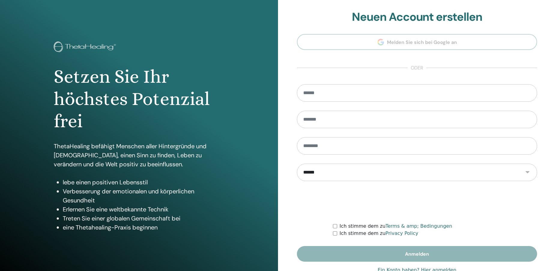
click at [444, 268] on link "Ein Konto haben? Hier anmelden" at bounding box center [417, 269] width 79 height 7
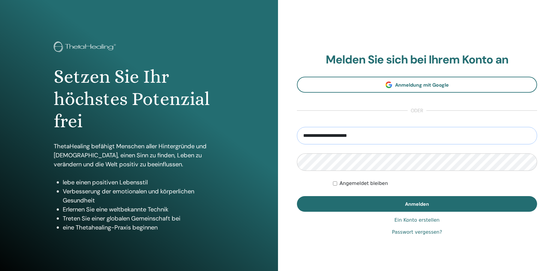
click at [384, 132] on input "**********" at bounding box center [417, 135] width 240 height 17
type input "**********"
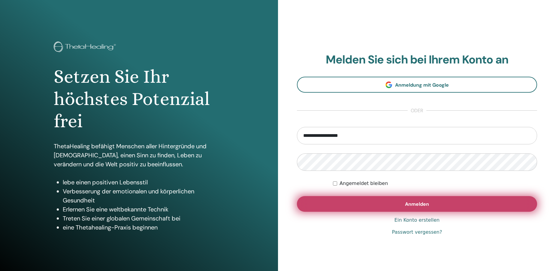
click at [425, 202] on span "Anmelden" at bounding box center [417, 204] width 24 height 6
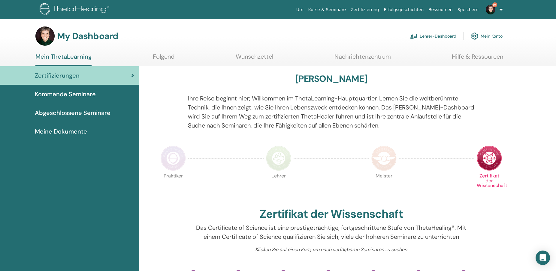
click at [437, 36] on link "Lehrer-Dashboard" at bounding box center [433, 35] width 46 height 13
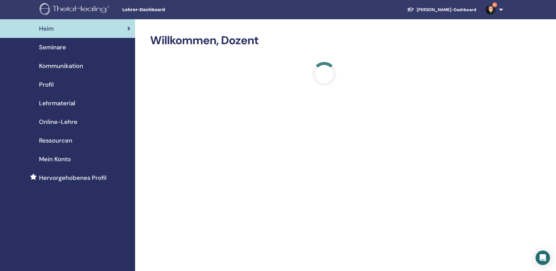
click at [53, 47] on span "Seminare" at bounding box center [52, 47] width 27 height 9
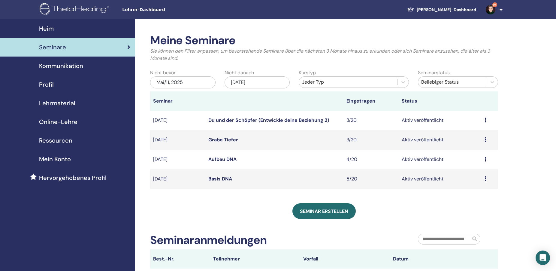
click at [486, 181] on icon at bounding box center [486, 178] width 2 height 5
click at [472, 203] on link "Teilnehmer" at bounding box center [472, 203] width 24 height 6
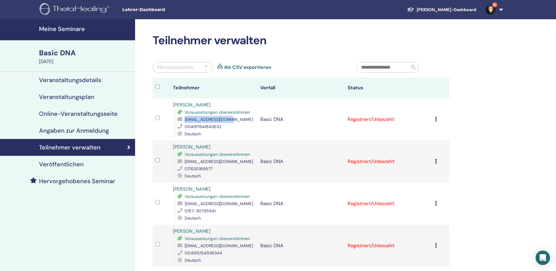
drag, startPoint x: 227, startPoint y: 121, endPoint x: 182, endPoint y: 120, distance: 45.7
click at [182, 120] on div "[EMAIL_ADDRESS][DOMAIN_NAME]" at bounding box center [216, 119] width 77 height 7
copy div "tanjacarle@yahoo.com"
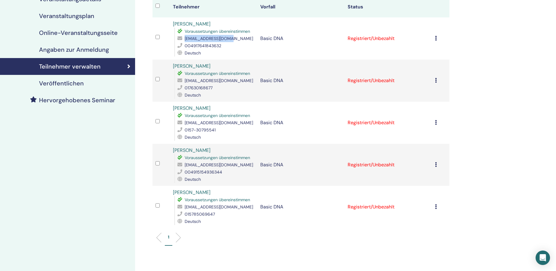
scroll to position [92, 0]
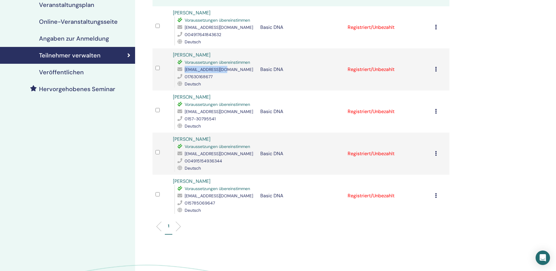
drag, startPoint x: 229, startPoint y: 71, endPoint x: 183, endPoint y: 72, distance: 46.6
click at [183, 72] on div "fine_2508@yahoo.de" at bounding box center [216, 69] width 77 height 7
copy span "fine_2508@yahoo.de"
drag, startPoint x: 229, startPoint y: 111, endPoint x: 182, endPoint y: 111, distance: 47.5
click at [182, 111] on div "malve@freenet.de" at bounding box center [216, 111] width 77 height 7
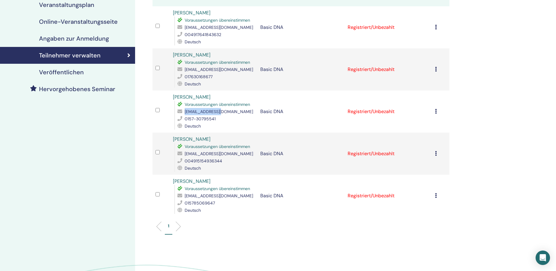
copy div "malve@freenet.de"
drag, startPoint x: 239, startPoint y: 153, endPoint x: 183, endPoint y: 154, distance: 56.2
click at [183, 154] on div "karmaalacard@gmail.com" at bounding box center [216, 153] width 77 height 7
copy span "karmaalacard@gmail.com"
drag, startPoint x: 238, startPoint y: 195, endPoint x: 183, endPoint y: 196, distance: 55.0
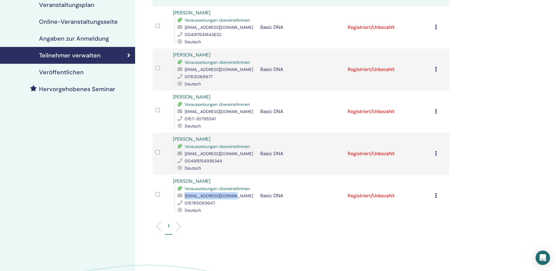
click at [183, 196] on div "starykristin@gmail.com" at bounding box center [216, 195] width 77 height 7
copy span "starykristin@gmail.com"
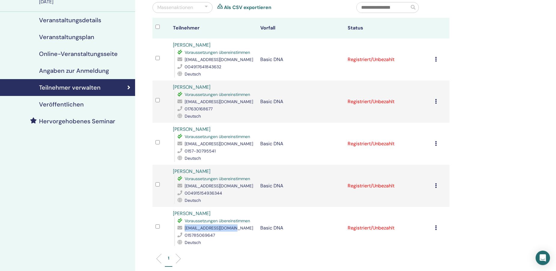
scroll to position [0, 0]
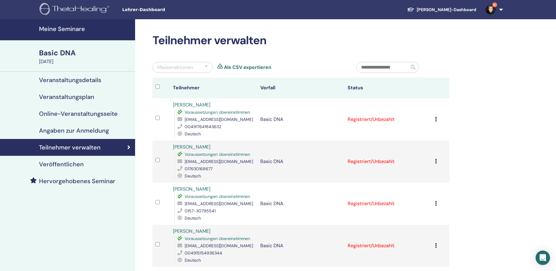
click at [206, 68] on div at bounding box center [206, 67] width 3 height 7
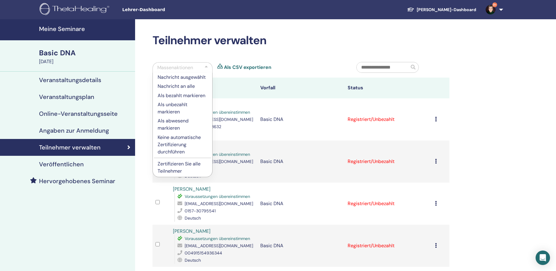
click at [174, 164] on p "Zertifizieren Sie alle Teilnehmer" at bounding box center [183, 167] width 50 height 14
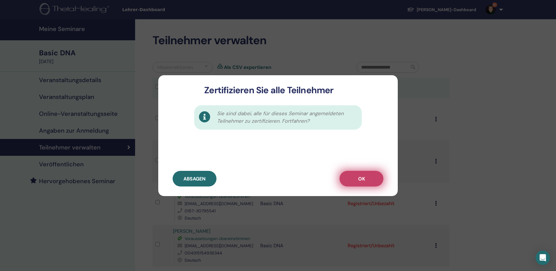
click at [364, 175] on span "OK" at bounding box center [361, 178] width 7 height 6
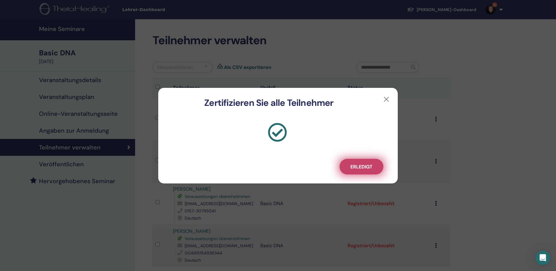
click at [354, 162] on button "Erledigt" at bounding box center [362, 167] width 44 height 16
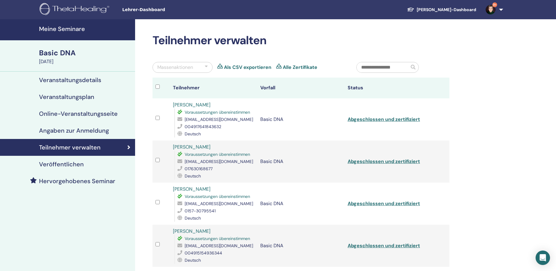
click at [56, 30] on h4 "Meine Seminare" at bounding box center [85, 28] width 93 height 7
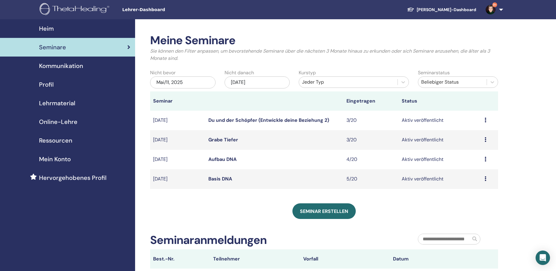
click at [224, 159] on link "Aufbau DNA" at bounding box center [222, 159] width 28 height 6
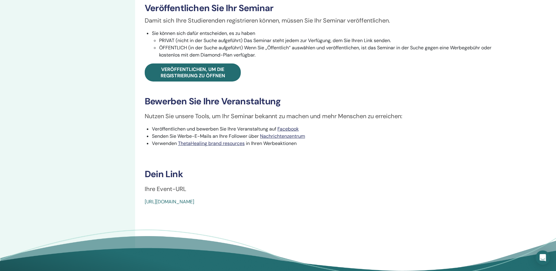
scroll to position [276, 0]
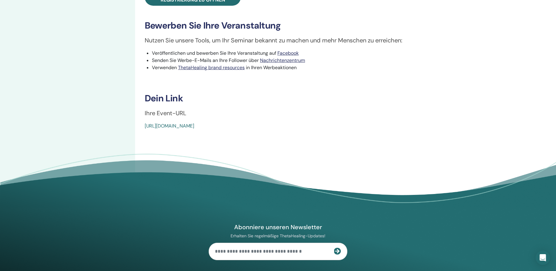
drag, startPoint x: 288, startPoint y: 127, endPoint x: 146, endPoint y: 133, distance: 142.2
copy link "[URL][DOMAIN_NAME]"
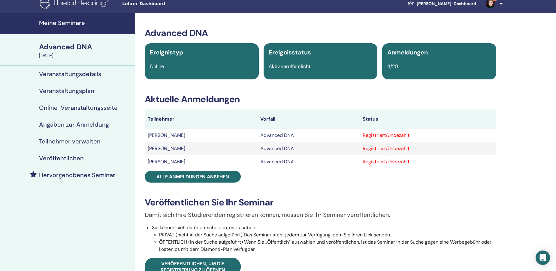
scroll to position [0, 0]
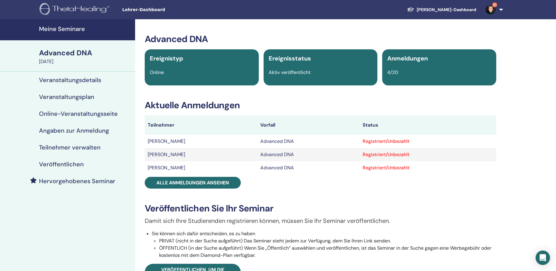
click at [84, 79] on h4 "Veranstaltungsdetails" at bounding box center [70, 79] width 62 height 7
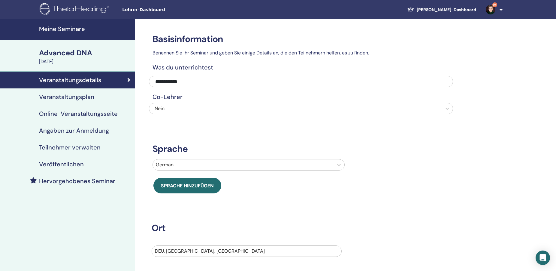
click at [85, 96] on h4 "Veranstaltungsplan" at bounding box center [66, 96] width 55 height 7
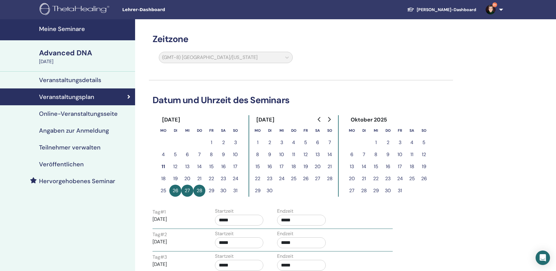
click at [287, 58] on div "(GMT-8) [GEOGRAPHIC_DATA]/[US_STATE]" at bounding box center [225, 59] width 141 height 14
click at [126, 95] on div "Veranstaltungsplan" at bounding box center [68, 96] width 126 height 7
click at [66, 28] on h4 "Meine Seminare" at bounding box center [85, 28] width 93 height 7
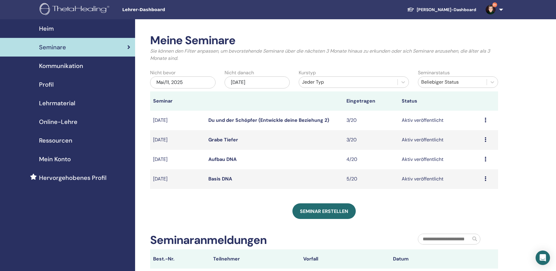
click at [486, 161] on icon at bounding box center [486, 158] width 2 height 5
click at [477, 175] on link "Bearbeiten" at bounding box center [472, 175] width 24 height 6
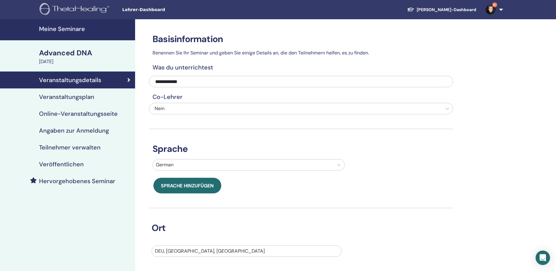
click at [81, 95] on h4 "Veranstaltungsplan" at bounding box center [66, 96] width 55 height 7
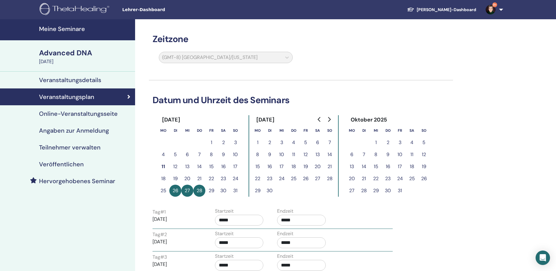
click at [287, 56] on div "(GMT-8) US/Alaska" at bounding box center [225, 59] width 141 height 14
click at [281, 59] on div "(GMT-8) US/Alaska" at bounding box center [225, 59] width 141 height 14
click at [67, 27] on h4 "Meine Seminare" at bounding box center [85, 28] width 93 height 7
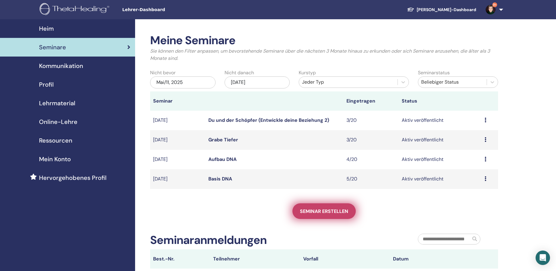
click at [329, 210] on span "Seminar erstellen" at bounding box center [324, 211] width 48 height 6
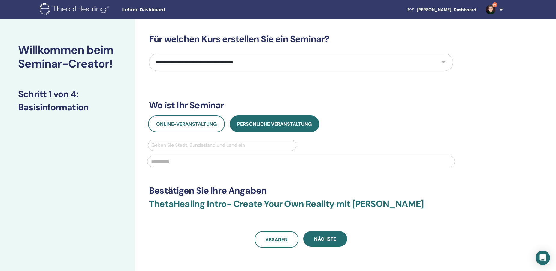
click at [149, 53] on select "**********" at bounding box center [301, 61] width 304 height 17
select select "****"
click option "**********" at bounding box center [0, 0] width 0 height 0
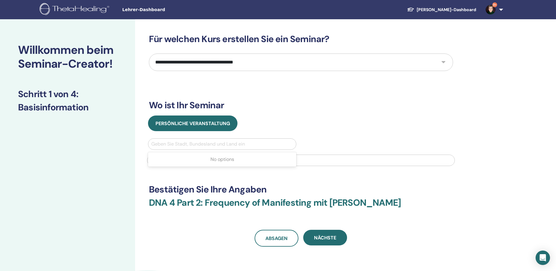
click at [181, 147] on div at bounding box center [222, 144] width 142 height 8
type input "*******"
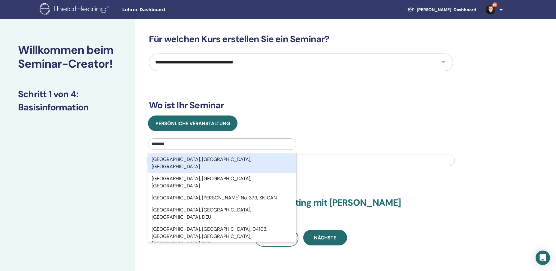
click at [192, 160] on div "Leipzig, Sachsen, DEU" at bounding box center [222, 162] width 148 height 19
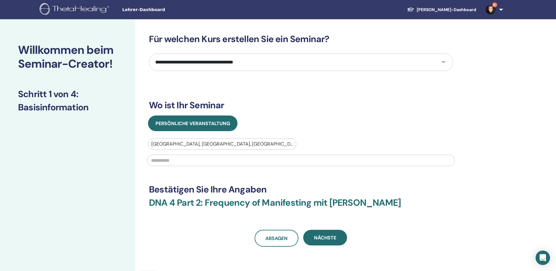
click at [192, 160] on input "text" at bounding box center [301, 159] width 308 height 11
drag, startPoint x: 241, startPoint y: 164, endPoint x: -15, endPoint y: 166, distance: 256.5
click at [147, 166] on input "**********" at bounding box center [301, 159] width 308 height 11
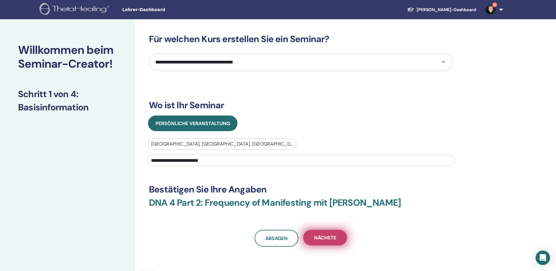
type input "**********"
click at [319, 236] on span "Nächste" at bounding box center [325, 237] width 22 height 6
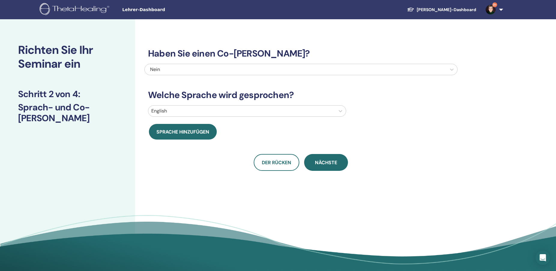
click at [194, 109] on div at bounding box center [241, 111] width 181 height 8
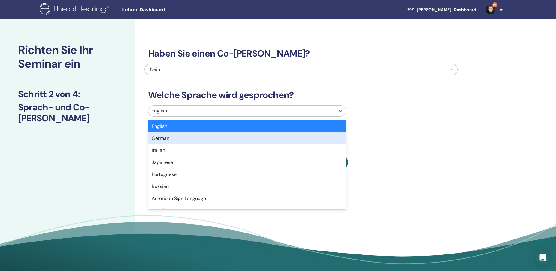
click at [188, 136] on div "German" at bounding box center [247, 138] width 198 height 12
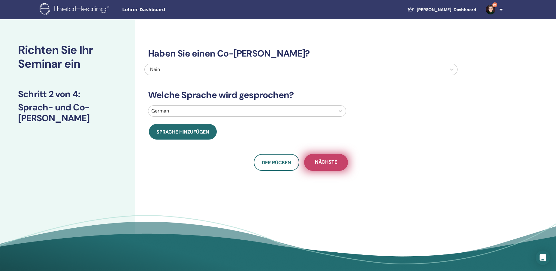
click at [327, 165] on span "Nächste" at bounding box center [326, 163] width 22 height 8
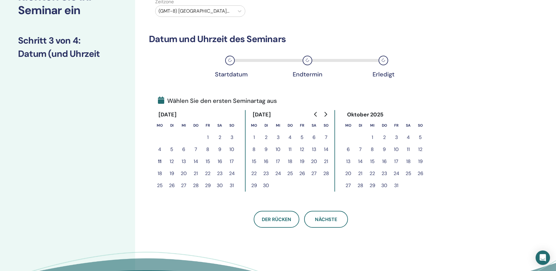
scroll to position [61, 0]
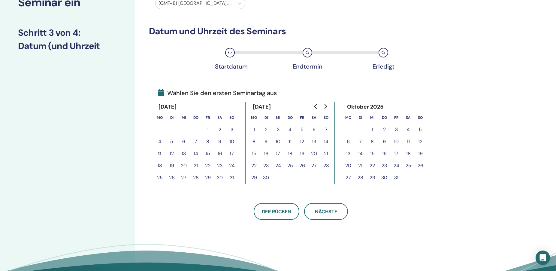
click at [171, 153] on button "12" at bounding box center [172, 153] width 12 height 12
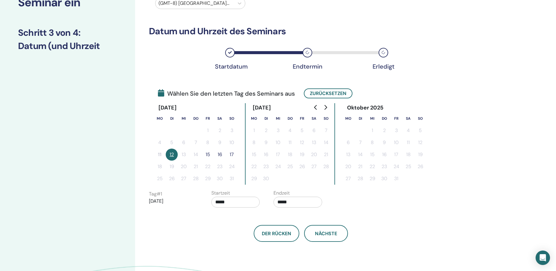
click at [209, 154] on button "15" at bounding box center [208, 154] width 12 height 12
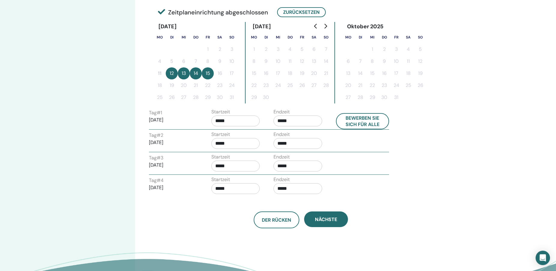
scroll to position [153, 0]
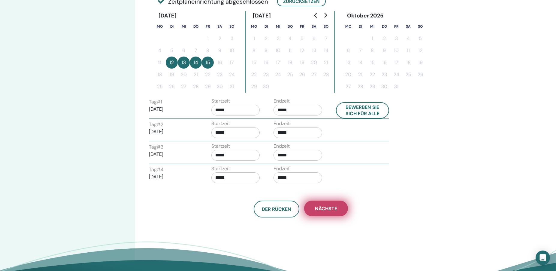
click at [335, 208] on span "Nächste" at bounding box center [326, 208] width 22 height 6
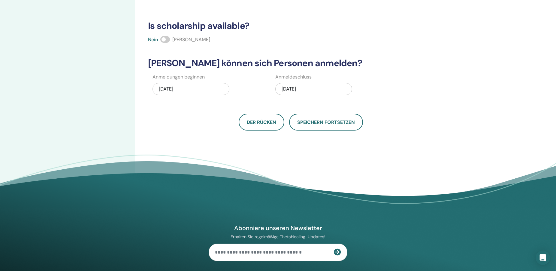
scroll to position [0, 0]
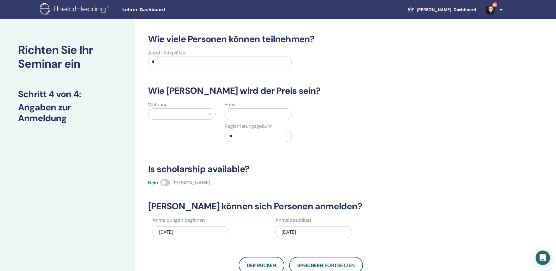
drag, startPoint x: 167, startPoint y: 65, endPoint x: 100, endPoint y: 58, distance: 66.7
click at [148, 58] on input "*" at bounding box center [220, 61] width 144 height 11
type input "*"
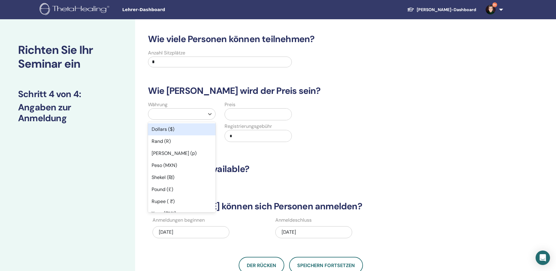
click at [192, 113] on div at bounding box center [176, 114] width 50 height 8
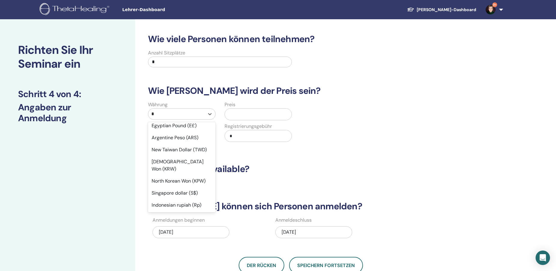
scroll to position [148, 0]
type input "**"
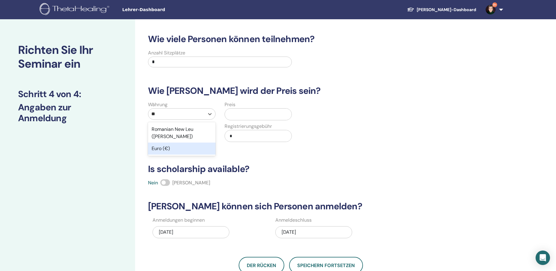
click at [181, 142] on div "Euro (€)" at bounding box center [182, 148] width 68 height 12
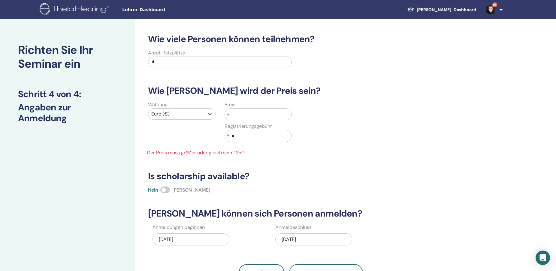
click at [238, 117] on input "text" at bounding box center [260, 113] width 62 height 11
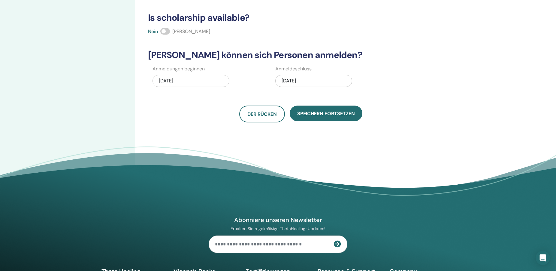
scroll to position [153, 0]
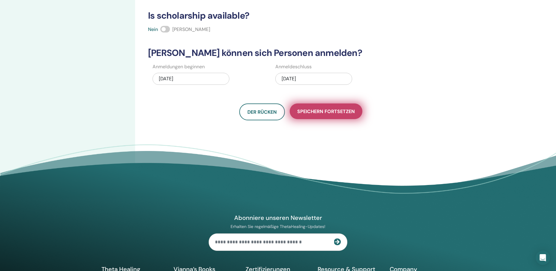
type input "****"
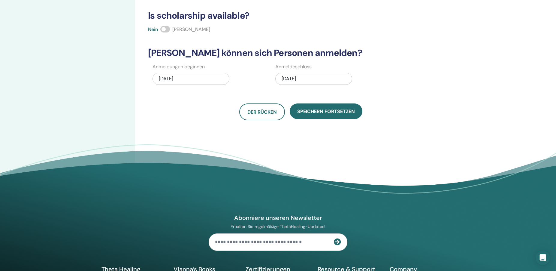
drag, startPoint x: 333, startPoint y: 111, endPoint x: 369, endPoint y: 115, distance: 36.0
click at [333, 111] on span "Speichern fortsetzen" at bounding box center [326, 111] width 58 height 6
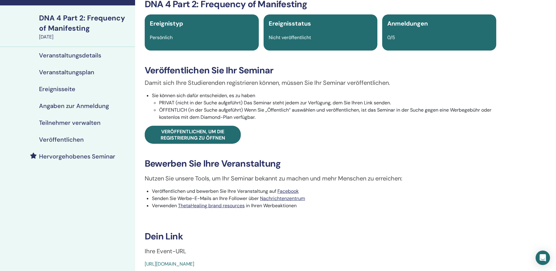
scroll to position [61, 0]
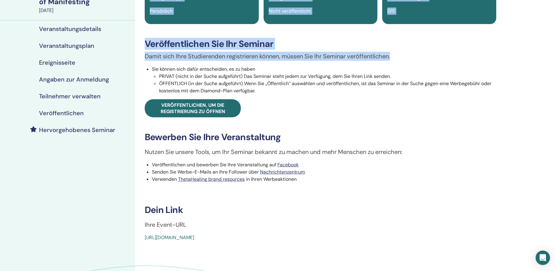
drag, startPoint x: 289, startPoint y: 240, endPoint x: 128, endPoint y: 242, distance: 161.3
click at [128, 242] on div "Meine Seminare DNA 4 Part 2: Frequency of Manifesting [DATE] Veranstaltungsdeta…" at bounding box center [278, 141] width 556 height 367
click at [293, 213] on h3 "Dein Link" at bounding box center [321, 209] width 352 height 11
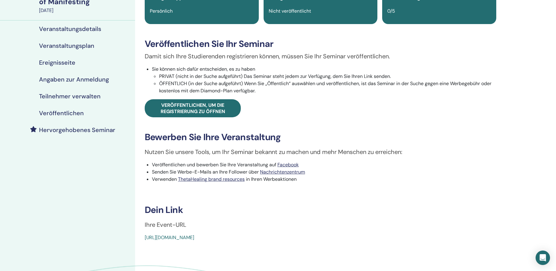
drag, startPoint x: 287, startPoint y: 238, endPoint x: 140, endPoint y: 243, distance: 147.0
click at [140, 243] on div "DNA 4 Part 2: Frequency of Manifesting Ereignistyp Persönlich Ereignisstatus Ni…" at bounding box center [320, 141] width 371 height 367
copy link "[URL][DOMAIN_NAME]"
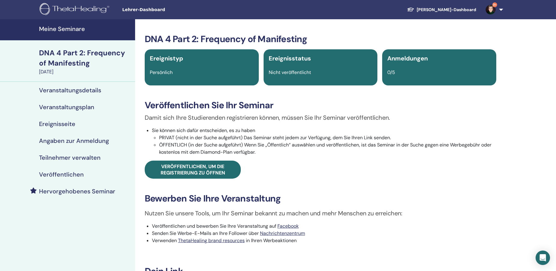
click at [56, 30] on h4 "Meine Seminare" at bounding box center [85, 28] width 93 height 7
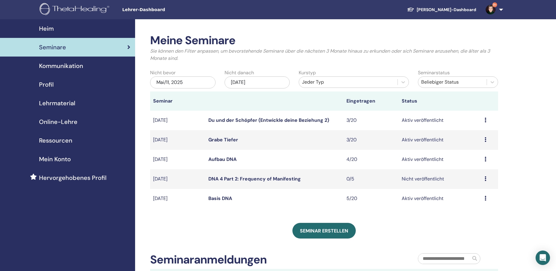
click at [485, 180] on icon at bounding box center [486, 178] width 2 height 5
click at [475, 196] on link "Bearbeiten" at bounding box center [470, 194] width 24 height 6
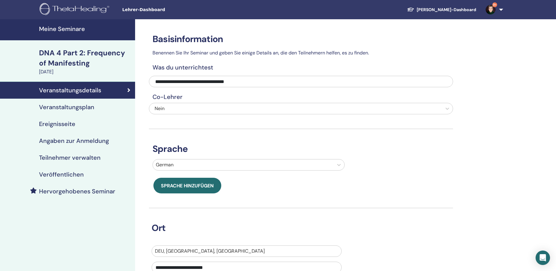
click at [67, 174] on h4 "Veröffentlichen" at bounding box center [61, 174] width 45 height 7
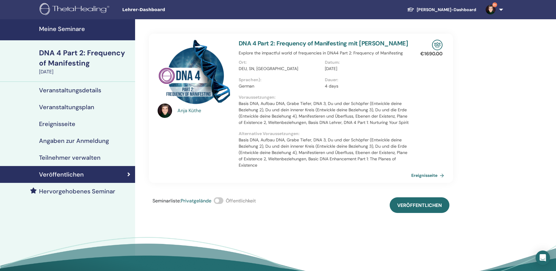
click at [220, 202] on span at bounding box center [219, 200] width 10 height 7
click at [406, 206] on span "Veröffentlichen" at bounding box center [419, 205] width 45 height 6
click at [64, 29] on h4 "Meine Seminare" at bounding box center [85, 28] width 93 height 7
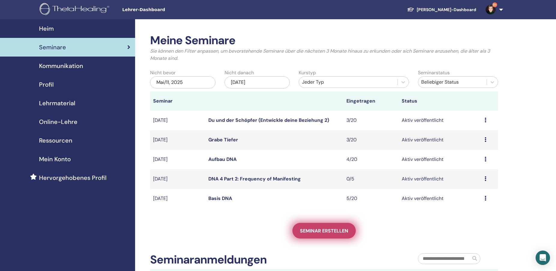
click at [320, 228] on span "Seminar erstellen" at bounding box center [324, 230] width 48 height 6
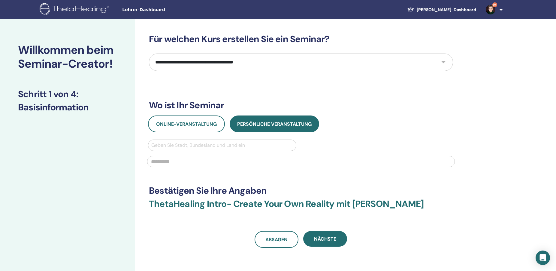
click at [149, 53] on select "**********" at bounding box center [301, 61] width 304 height 17
select select "****"
click option "**********" at bounding box center [0, 0] width 0 height 0
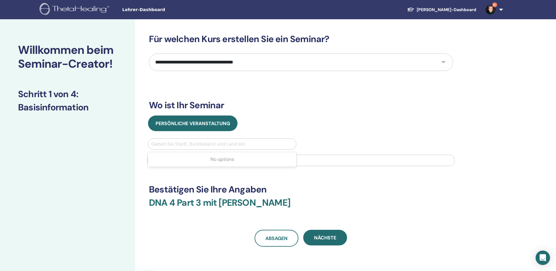
click at [185, 143] on div at bounding box center [222, 144] width 142 height 8
type input "****"
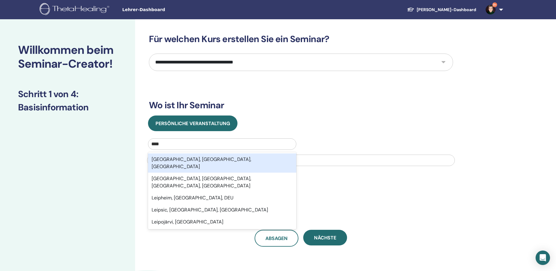
click at [185, 158] on div "Leipzig, Sachsen, DEU" at bounding box center [222, 162] width 148 height 19
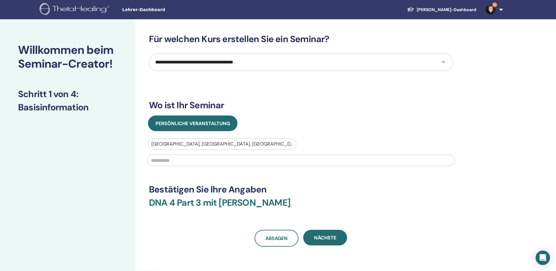
click at [181, 157] on input "text" at bounding box center [301, 159] width 308 height 11
paste input "**********"
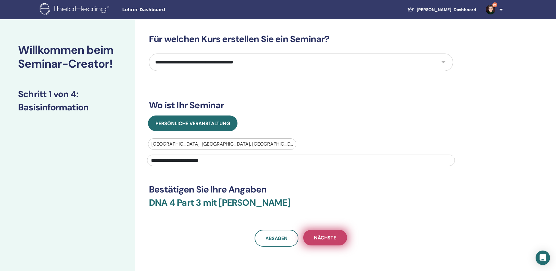
type input "**********"
click at [332, 240] on span "Nächste" at bounding box center [325, 237] width 22 height 6
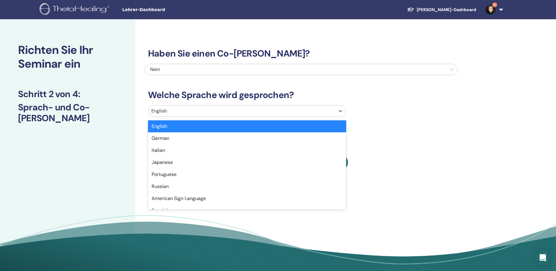
click at [184, 112] on div at bounding box center [241, 111] width 181 height 8
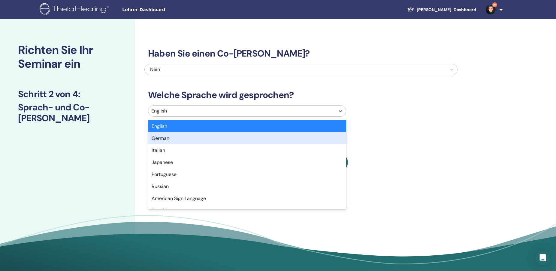
click at [173, 136] on div "German" at bounding box center [247, 138] width 198 height 12
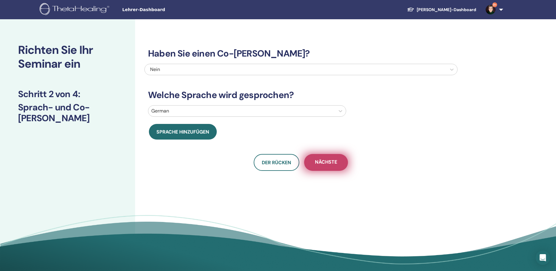
click at [327, 166] on button "Nächste" at bounding box center [326, 162] width 44 height 17
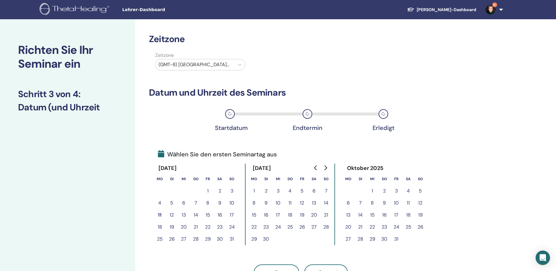
click at [218, 214] on button "16" at bounding box center [220, 215] width 12 height 12
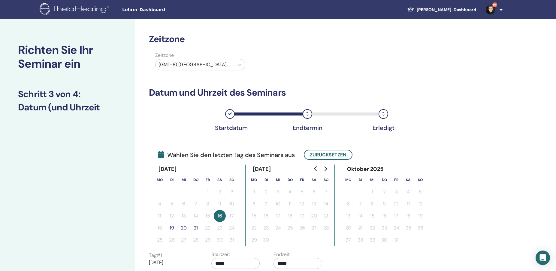
click at [173, 226] on button "19" at bounding box center [172, 228] width 12 height 12
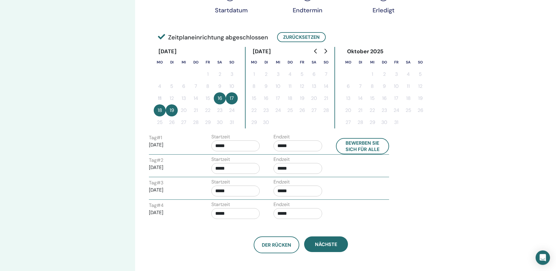
scroll to position [184, 0]
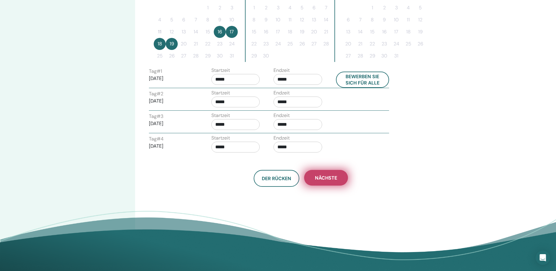
click at [326, 177] on span "Nächste" at bounding box center [326, 177] width 22 height 6
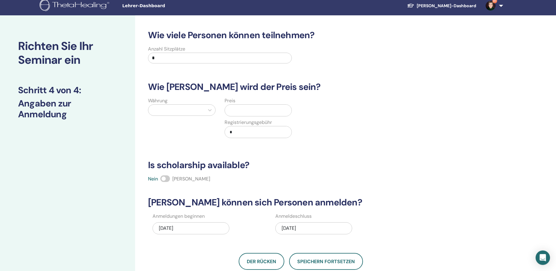
scroll to position [0, 0]
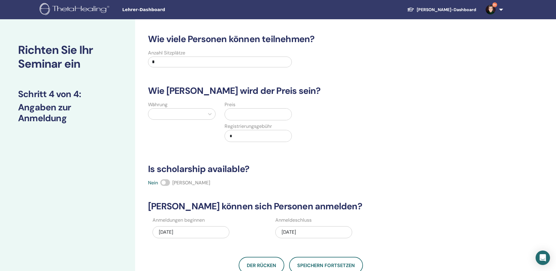
click at [162, 56] on label "Anzahl Sitzplätze" at bounding box center [166, 52] width 37 height 7
drag, startPoint x: 163, startPoint y: 61, endPoint x: 58, endPoint y: 71, distance: 105.3
click at [148, 67] on input "*" at bounding box center [220, 61] width 144 height 11
type input "*"
click at [188, 114] on div at bounding box center [176, 114] width 50 height 8
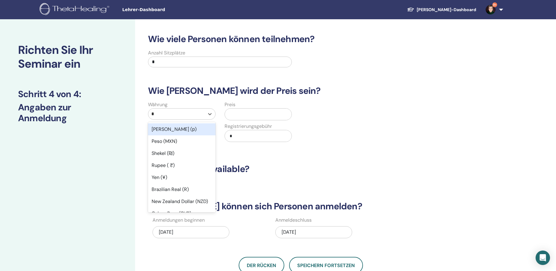
type input "**"
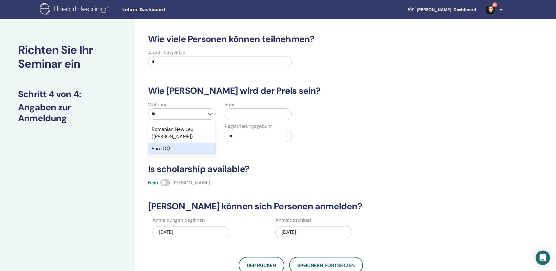
click at [164, 142] on div "Euro (€)" at bounding box center [182, 148] width 68 height 12
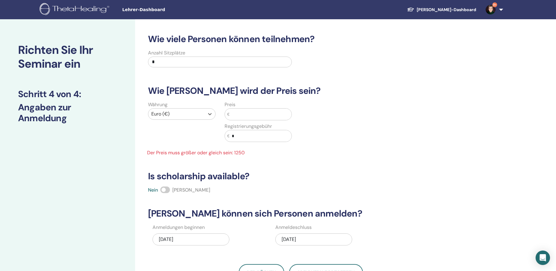
click at [238, 117] on input "text" at bounding box center [260, 113] width 62 height 11
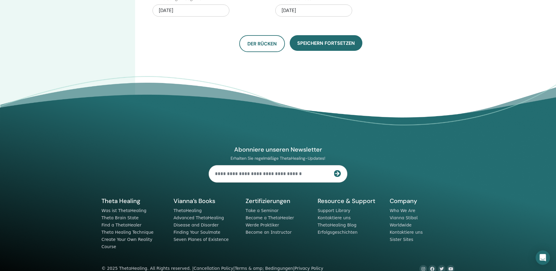
scroll to position [226, 0]
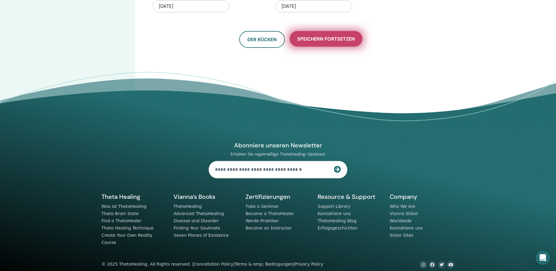
type input "****"
click at [326, 43] on button "Speichern fortsetzen" at bounding box center [326, 39] width 73 height 16
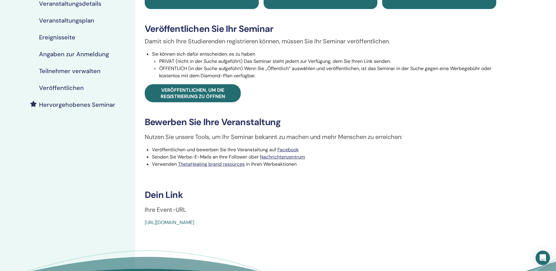
scroll to position [61, 0]
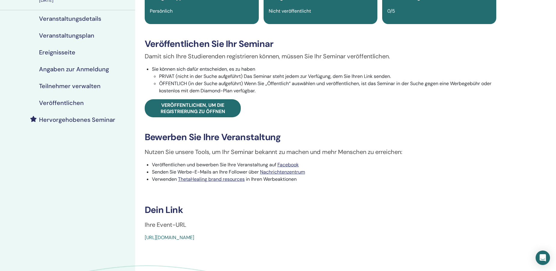
drag, startPoint x: 283, startPoint y: 238, endPoint x: 144, endPoint y: 243, distance: 138.5
click at [144, 243] on div "DNA 4 Part 3 Ereignistyp Persönlich Ereignisstatus Nicht veröffentlicht Anmeldu…" at bounding box center [320, 141] width 371 height 367
copy link "[URL][DOMAIN_NAME]"
click at [74, 103] on h4 "Veröffentlichen" at bounding box center [61, 102] width 45 height 7
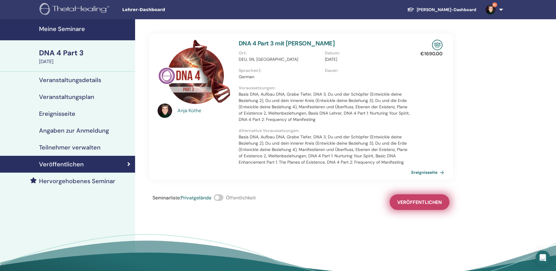
click at [407, 204] on span "Veröffentlichen" at bounding box center [419, 202] width 45 height 6
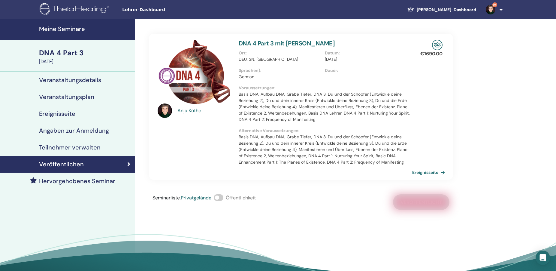
click at [425, 170] on link "Ereignisseite" at bounding box center [429, 172] width 35 height 9
